Goal: Information Seeking & Learning: Learn about a topic

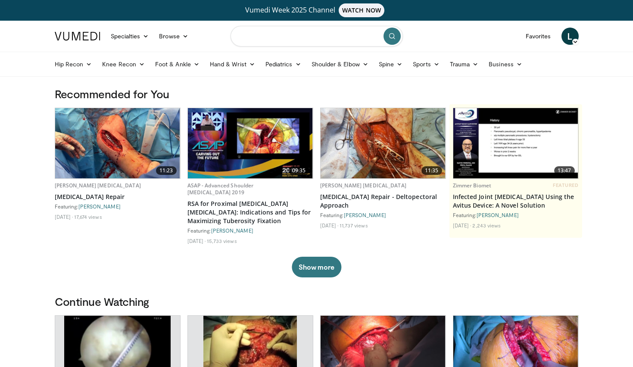
click at [278, 36] on input "Search topics, interventions" at bounding box center [317, 36] width 172 height 21
type input "**********"
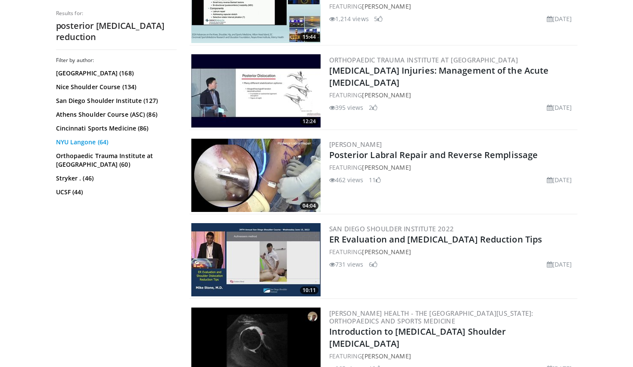
scroll to position [744, 0]
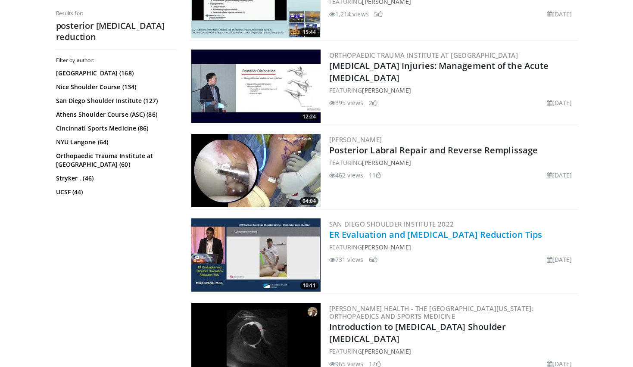
click at [362, 234] on link "ER Evaluation and [MEDICAL_DATA] Reduction Tips" at bounding box center [435, 235] width 213 height 12
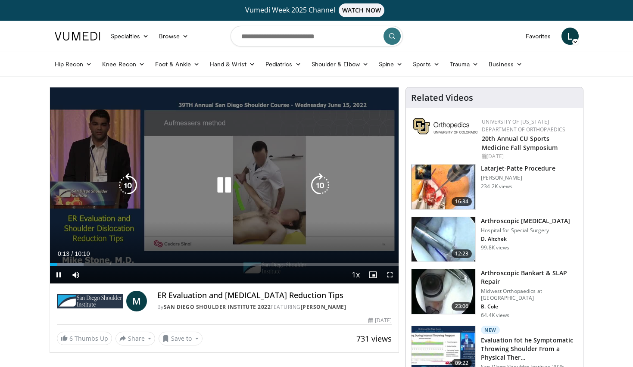
click at [324, 184] on icon "Video Player" at bounding box center [320, 185] width 24 height 24
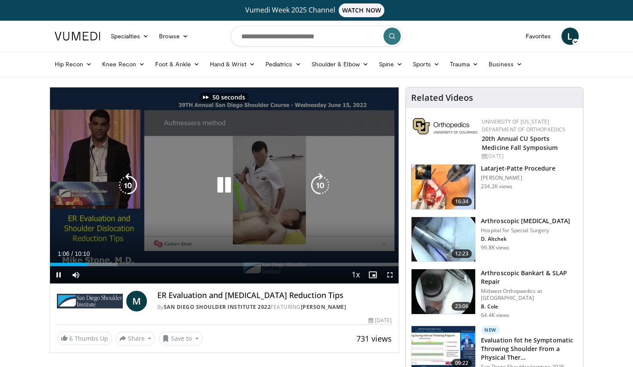
click at [324, 184] on icon "Video Player" at bounding box center [320, 185] width 24 height 24
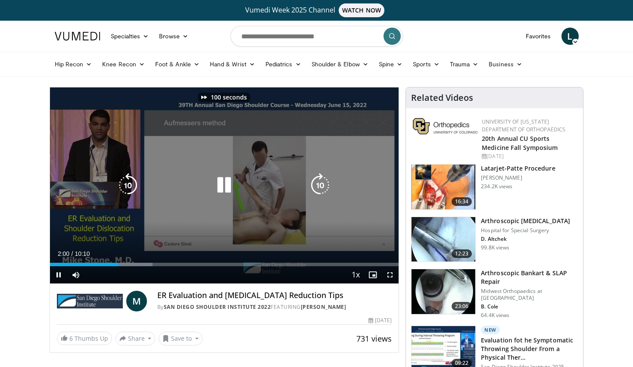
click at [324, 184] on icon "Video Player" at bounding box center [320, 185] width 24 height 24
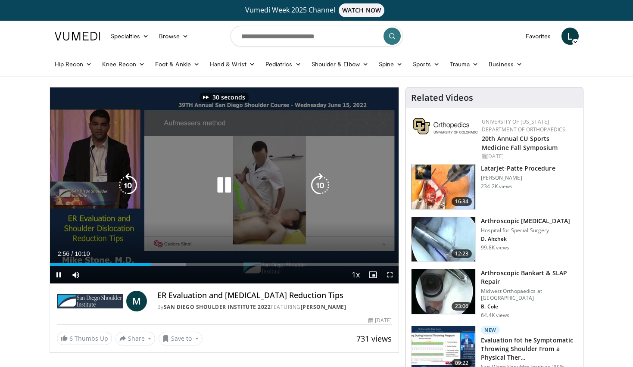
click at [324, 184] on icon "Video Player" at bounding box center [320, 185] width 24 height 24
click at [325, 188] on icon "Video Player" at bounding box center [320, 185] width 24 height 24
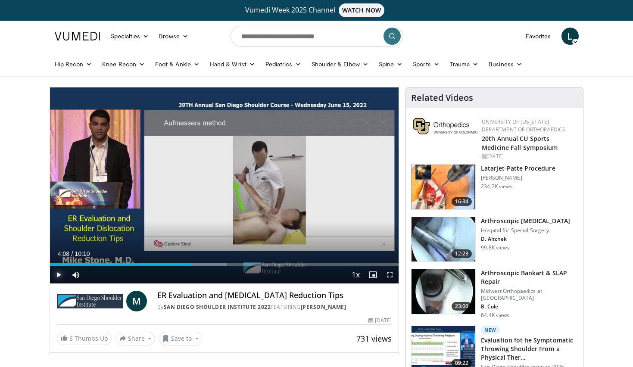
click at [58, 275] on span "Video Player" at bounding box center [58, 274] width 17 height 17
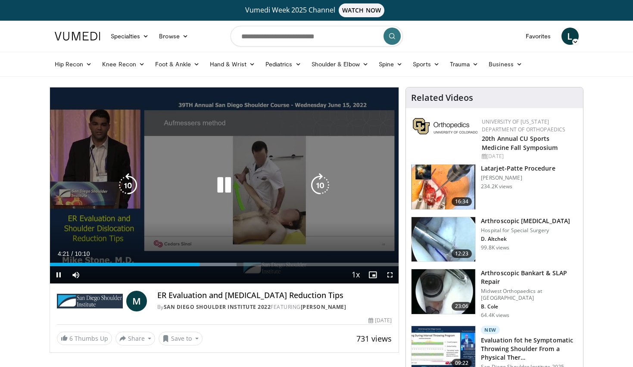
click at [326, 188] on icon "Video Player" at bounding box center [320, 185] width 24 height 24
click at [323, 184] on icon "Video Player" at bounding box center [320, 185] width 24 height 24
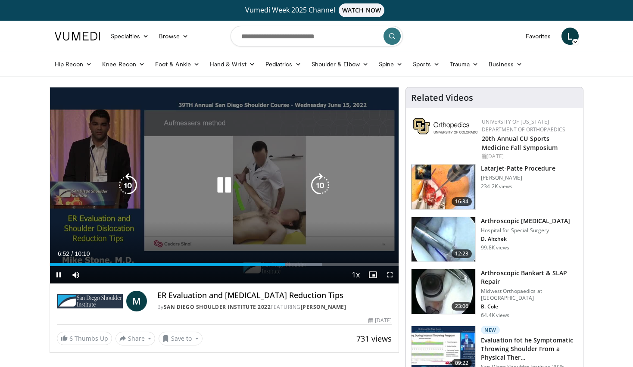
click at [330, 183] on icon "Video Player" at bounding box center [320, 185] width 24 height 24
click at [320, 180] on icon "Video Player" at bounding box center [320, 185] width 24 height 24
click at [133, 188] on icon "Video Player" at bounding box center [128, 185] width 24 height 24
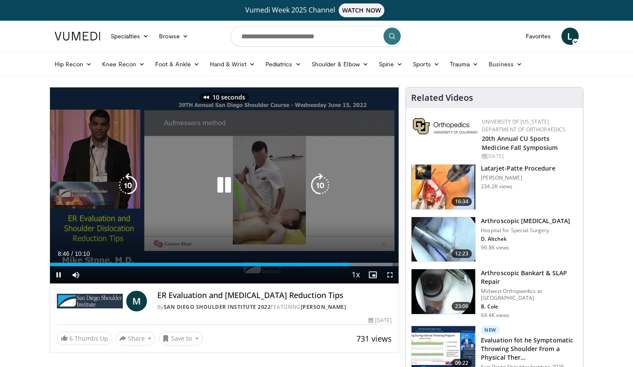
click at [133, 188] on icon "Video Player" at bounding box center [128, 185] width 24 height 24
click at [324, 184] on icon "Video Player" at bounding box center [320, 185] width 24 height 24
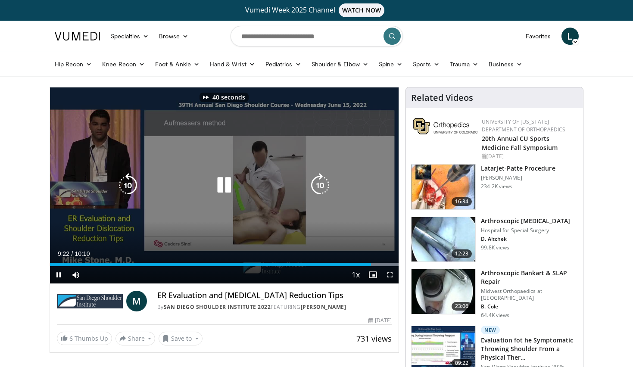
click at [324, 184] on icon "Video Player" at bounding box center [320, 185] width 24 height 24
click at [219, 182] on icon "Video Player" at bounding box center [224, 185] width 24 height 24
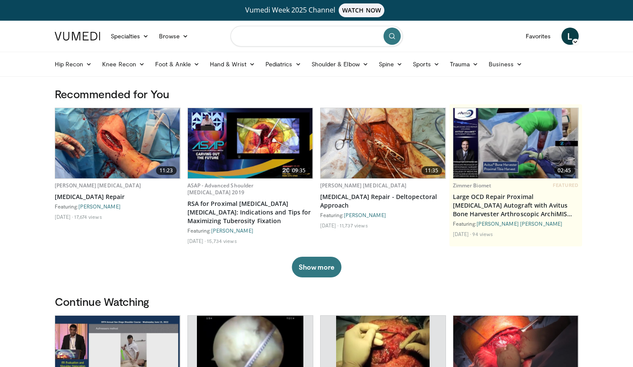
click at [267, 36] on input "Search topics, interventions" at bounding box center [317, 36] width 172 height 21
type input "**********"
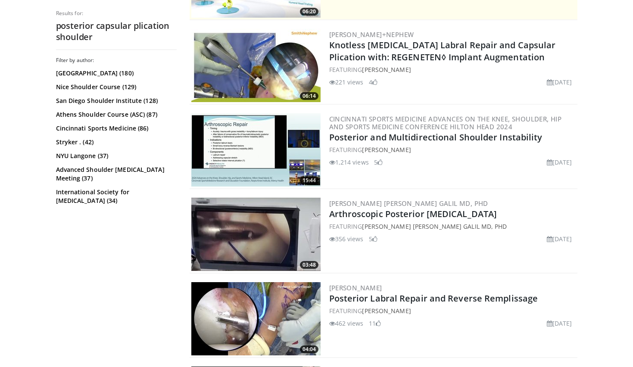
scroll to position [261, 0]
